Goal: Task Accomplishment & Management: Manage account settings

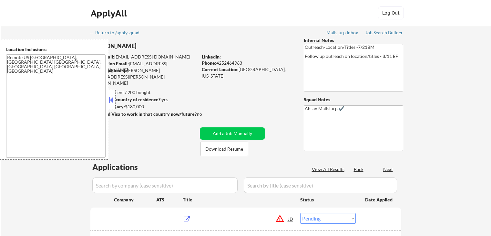
select select ""pending""
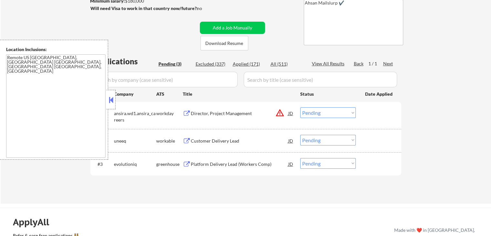
scroll to position [129, 0]
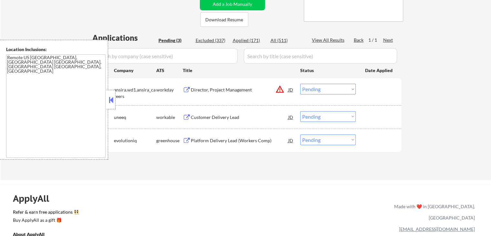
click at [329, 88] on select "Choose an option... Pending Applied Excluded (Questions) Excluded (Expired) Exc…" at bounding box center [328, 89] width 56 height 11
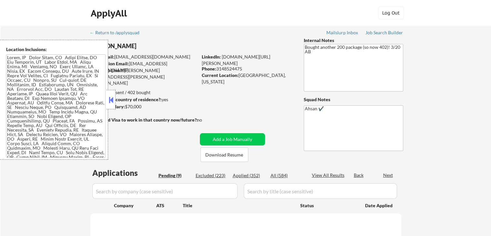
select select ""pending""
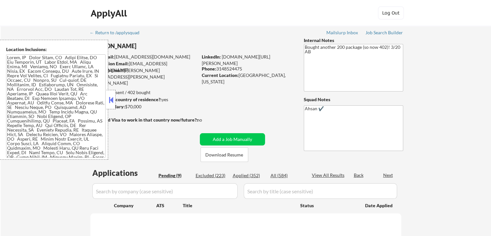
select select ""pending""
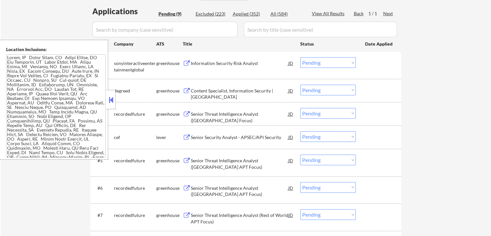
scroll to position [172, 0]
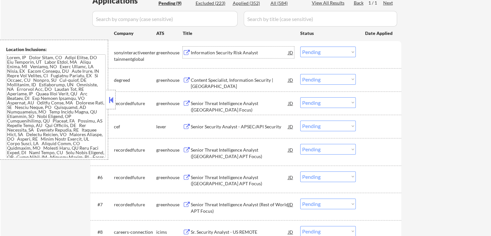
click at [199, 48] on div "Information Security Risk Analyst" at bounding box center [239, 52] width 97 height 12
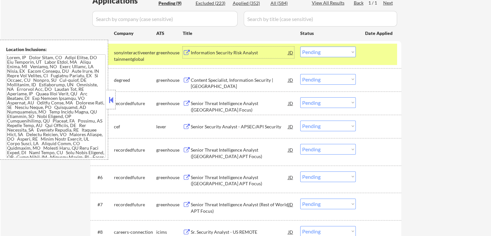
click at [306, 51] on select "Choose an option... Pending Applied Excluded (Questions) Excluded (Expired) Exc…" at bounding box center [328, 51] width 56 height 11
click at [300, 46] on select "Choose an option... Pending Applied Excluded (Questions) Excluded (Expired) Exc…" at bounding box center [328, 51] width 56 height 11
click at [228, 75] on div "Content Specialist, Information Security | [GEOGRAPHIC_DATA]" at bounding box center [239, 80] width 97 height 12
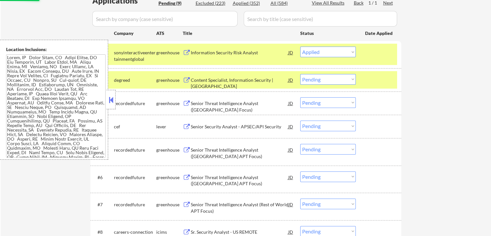
select select ""pending""
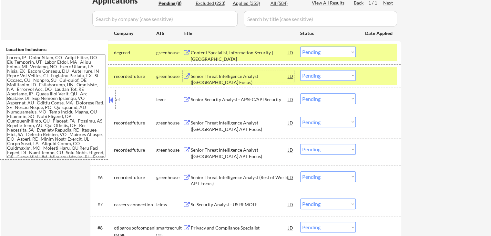
click at [245, 50] on div "Content Specialist, Information Security | [GEOGRAPHIC_DATA]" at bounding box center [239, 55] width 97 height 13
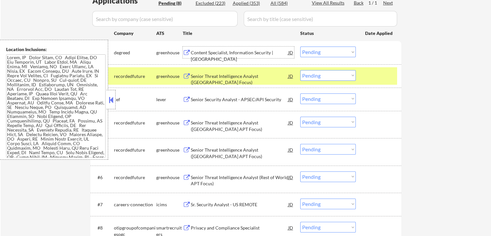
click at [217, 73] on div "Senior Threat Intelligence Analyst ([GEOGRAPHIC_DATA] Focus)" at bounding box center [239, 79] width 97 height 13
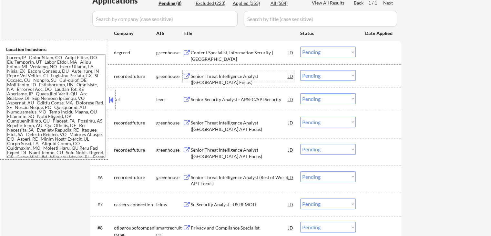
click at [328, 76] on select "Choose an option... Pending Applied Excluded (Questions) Excluded (Expired) Exc…" at bounding box center [328, 75] width 56 height 11
click at [300, 70] on select "Choose an option... Pending Applied Excluded (Questions) Excluded (Expired) Exc…" at bounding box center [328, 75] width 56 height 11
click at [277, 51] on div "Content Specialist, Information Security | [GEOGRAPHIC_DATA]" at bounding box center [239, 55] width 97 height 13
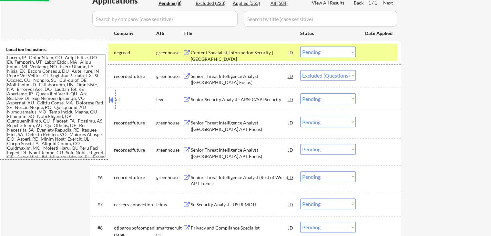
select select ""pending""
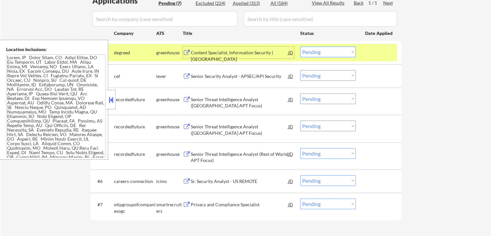
click at [323, 53] on select "Choose an option... Pending Applied Excluded (Questions) Excluded (Expired) Exc…" at bounding box center [328, 51] width 56 height 11
click at [300, 46] on select "Choose an option... Pending Applied Excluded (Questions) Excluded (Expired) Exc…" at bounding box center [328, 51] width 56 height 11
click at [204, 76] on div "Senior Security Analyst - APSEC/API Security" at bounding box center [239, 76] width 97 height 6
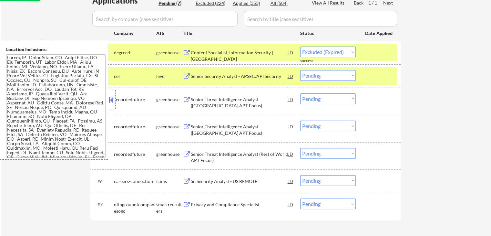
select select ""pending""
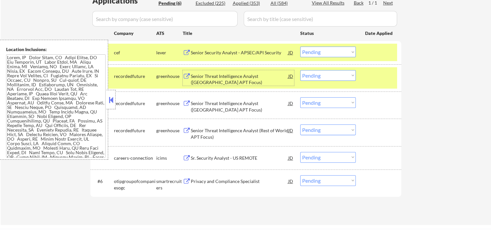
click at [186, 75] on button at bounding box center [187, 76] width 8 height 6
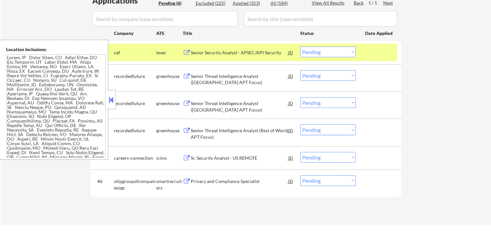
drag, startPoint x: 328, startPoint y: 75, endPoint x: 332, endPoint y: 79, distance: 5.5
click at [328, 75] on select "Choose an option... Pending Applied Excluded (Questions) Excluded (Expired) Exc…" at bounding box center [328, 75] width 56 height 11
click at [300, 70] on select "Choose an option... Pending Applied Excluded (Questions) Excluded (Expired) Exc…" at bounding box center [328, 75] width 56 height 11
select select ""pending""
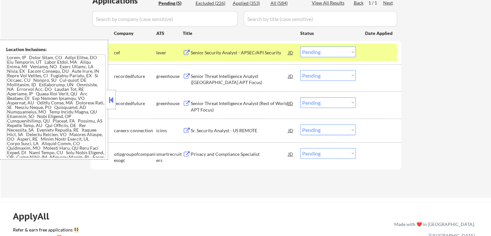
click at [314, 51] on select "Choose an option... Pending Applied Excluded (Questions) Excluded (Expired) Exc…" at bounding box center [328, 51] width 56 height 11
select select ""applied""
click at [300, 46] on select "Choose an option... Pending Applied Excluded (Questions) Excluded (Expired) Exc…" at bounding box center [328, 51] width 56 height 11
drag, startPoint x: 323, startPoint y: 73, endPoint x: 325, endPoint y: 79, distance: 7.1
click at [323, 73] on select "Choose an option... Pending Applied Excluded (Questions) Excluded (Expired) Exc…" at bounding box center [328, 75] width 56 height 11
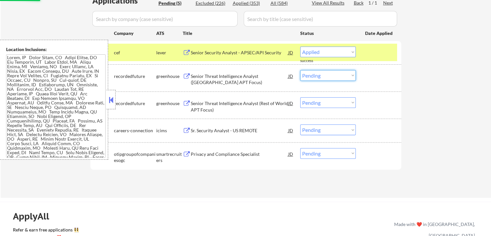
select select ""excluded__expired_""
click at [300, 70] on select "Choose an option... Pending Applied Excluded (Questions) Excluded (Expired) Exc…" at bounding box center [328, 75] width 56 height 11
click at [403, 75] on div "← Return to /applysquad Mailslurp Inbox Job Search Builder [PERSON_NAME] User E…" at bounding box center [246, 23] width 322 height 339
click at [214, 102] on div "Senior Threat Intelligence Analyst (Rest of World APT Focus)" at bounding box center [239, 106] width 97 height 13
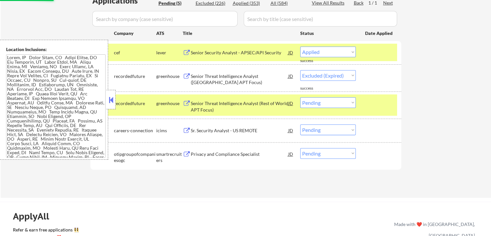
select select ""pending""
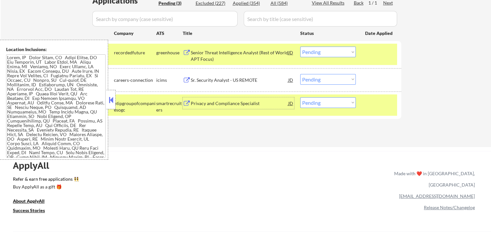
click at [331, 53] on select "Choose an option... Pending Applied Excluded (Questions) Excluded (Expired) Exc…" at bounding box center [328, 51] width 56 height 11
click at [300, 46] on select "Choose an option... Pending Applied Excluded (Questions) Excluded (Expired) Exc…" at bounding box center [328, 51] width 56 height 11
click at [222, 101] on div "Privacy and Compliance Specialist" at bounding box center [239, 103] width 97 height 6
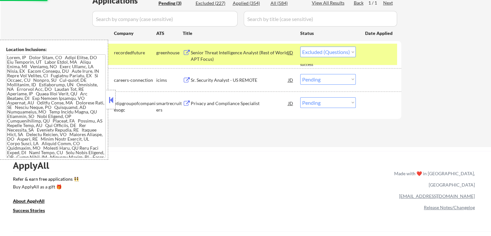
select select ""pending""
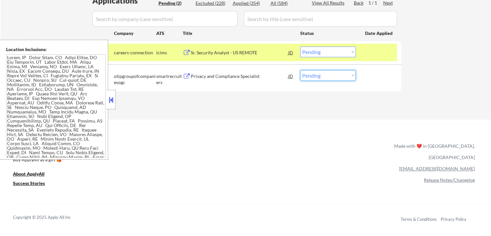
click at [330, 75] on select "Choose an option... Pending Applied Excluded (Questions) Excluded (Expired) Exc…" at bounding box center [328, 75] width 56 height 11
select select ""excluded__location_""
click at [300, 70] on select "Choose an option... Pending Applied Excluded (Questions) Excluded (Expired) Exc…" at bounding box center [328, 75] width 56 height 11
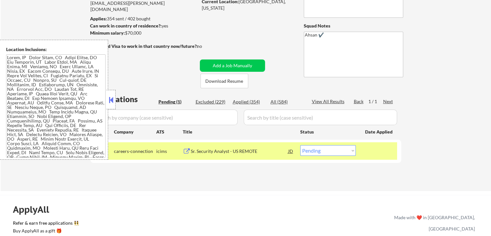
scroll to position [43, 0]
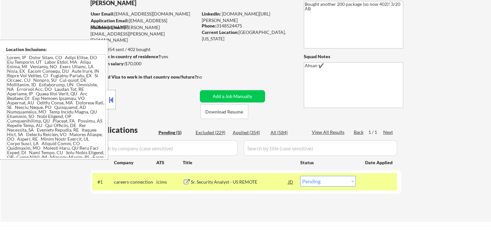
click at [109, 96] on button at bounding box center [110, 100] width 7 height 10
